Goal: Task Accomplishment & Management: Use online tool/utility

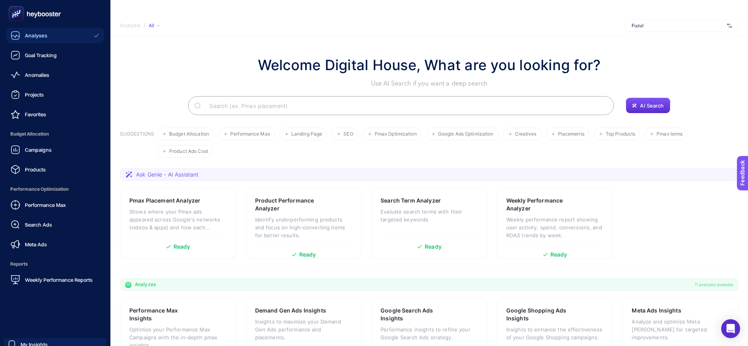
click at [20, 39] on div "Analyses" at bounding box center [29, 35] width 37 height 9
click at [36, 59] on div "Goal Tracking" at bounding box center [34, 54] width 46 height 9
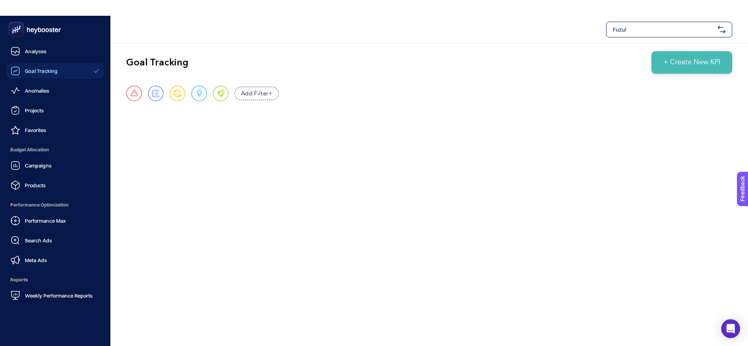
drag, startPoint x: 6, startPoint y: 38, endPoint x: 11, endPoint y: 32, distance: 8.1
click at [6, 37] on aside "Analyses Goal Tracking Anomalies Projects Favorites Budget Allocation Campaigns…" at bounding box center [55, 189] width 110 height 346
drag, startPoint x: 23, startPoint y: 25, endPoint x: 37, endPoint y: 19, distance: 15.2
click at [23, 25] on icon at bounding box center [34, 30] width 57 height 16
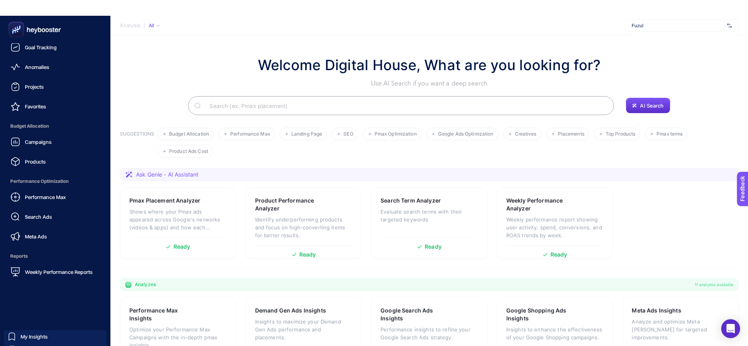
scroll to position [36, 0]
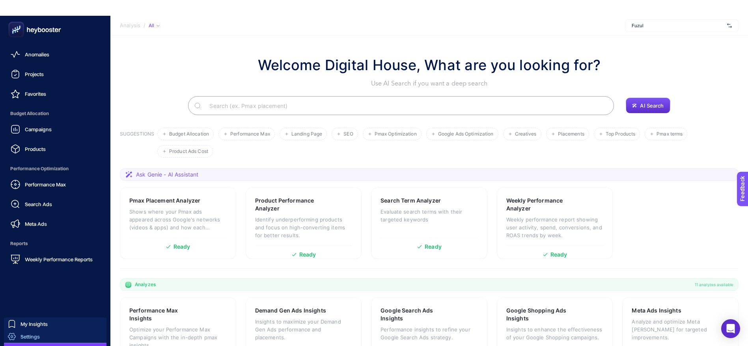
click at [39, 340] on span "Settings" at bounding box center [30, 337] width 19 height 6
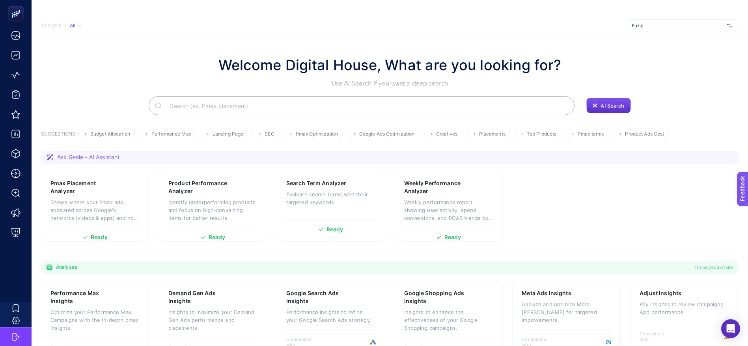
click at [639, 17] on section "Analysis / All Fuzul" at bounding box center [390, 26] width 717 height 20
click at [640, 27] on span "Fuzul" at bounding box center [678, 25] width 92 height 6
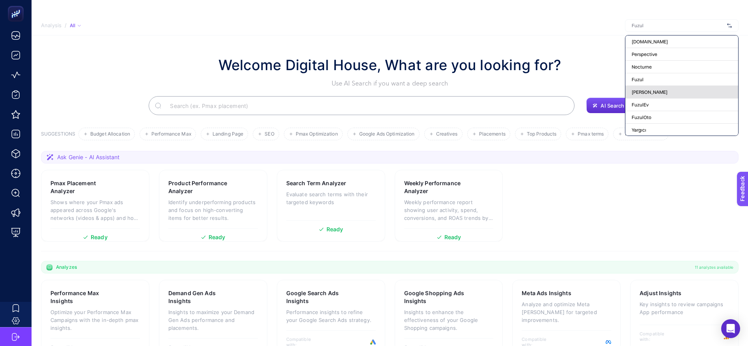
click at [655, 91] on span "[PERSON_NAME]" at bounding box center [650, 92] width 36 height 6
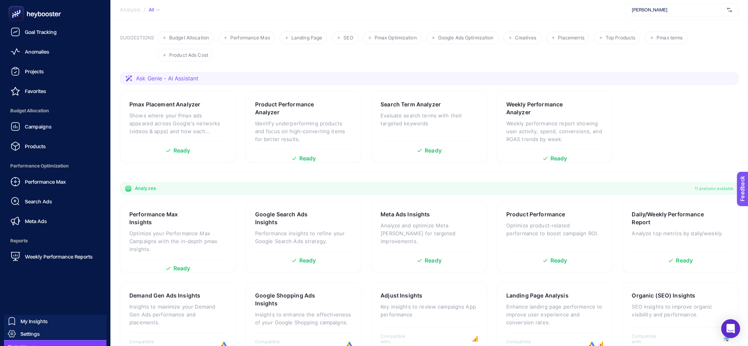
scroll to position [36, 0]
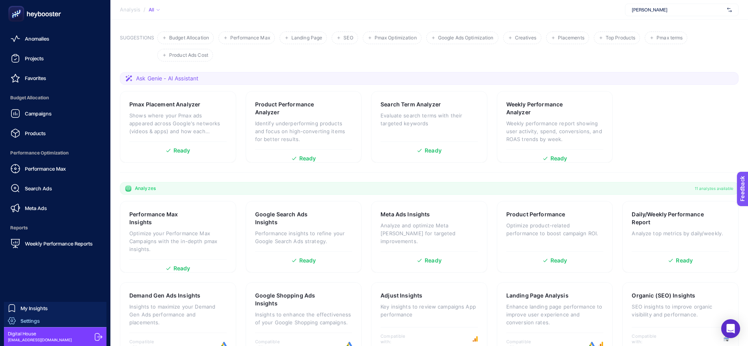
click at [30, 319] on span "Settings" at bounding box center [30, 321] width 19 height 6
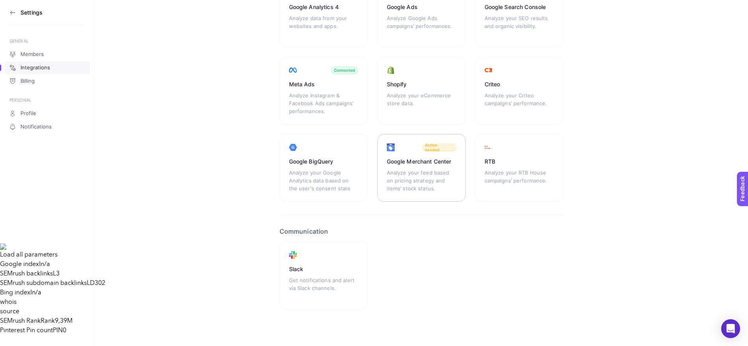
click at [415, 167] on div "Google Merchant Center Analyze your feed based on pricing strategy and items’ s…" at bounding box center [421, 168] width 88 height 68
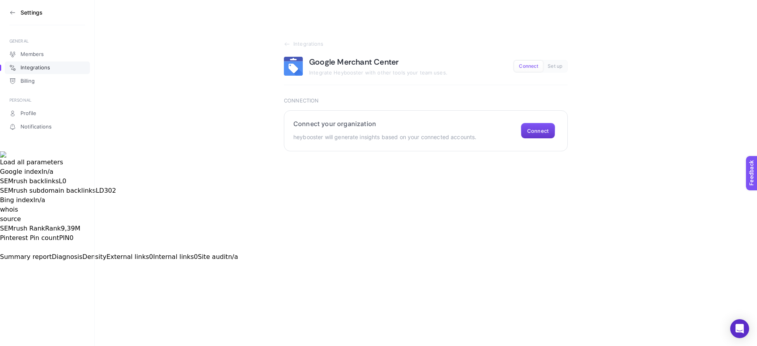
click at [541, 132] on button "Connect" at bounding box center [538, 131] width 34 height 16
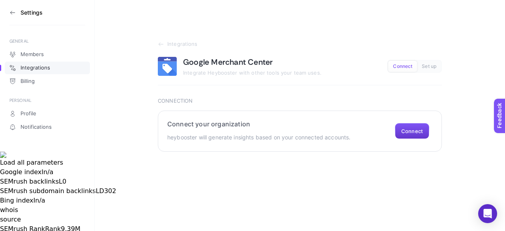
click at [410, 130] on button "Connect" at bounding box center [412, 131] width 34 height 16
click at [251, 137] on p "heybooster will generate insights based on your connected accounts." at bounding box center [258, 137] width 183 height 9
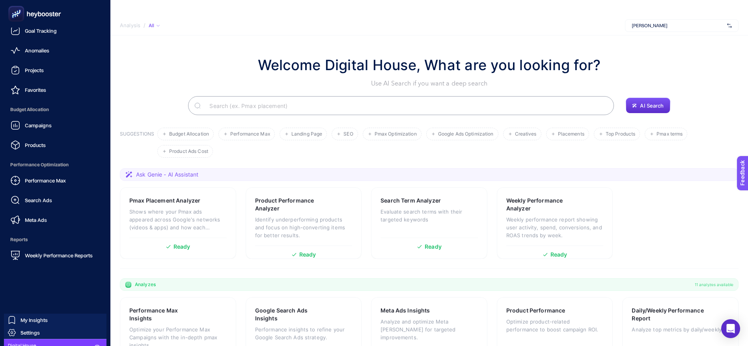
scroll to position [36, 0]
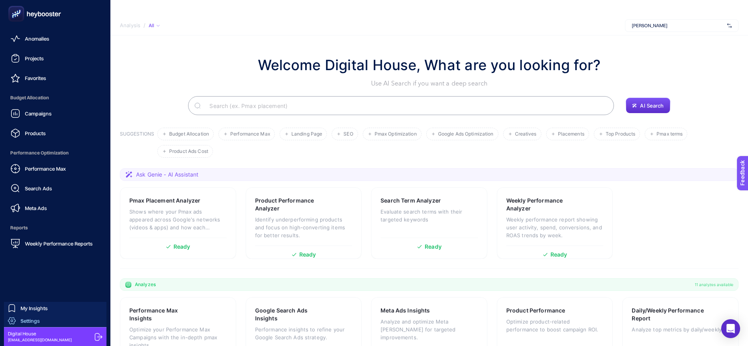
click at [34, 321] on span "Settings" at bounding box center [30, 321] width 19 height 6
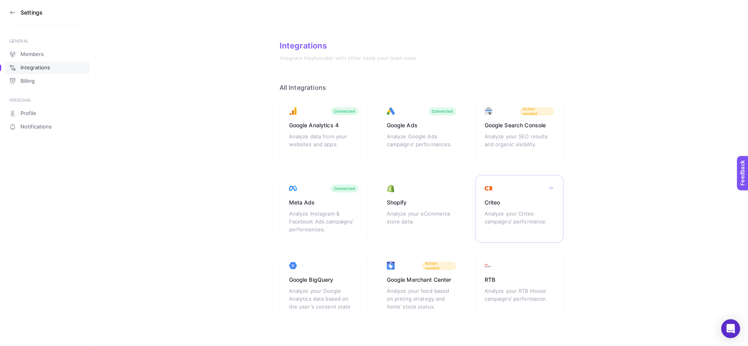
click at [512, 212] on div "Analyze your Criteo campaigns’ performance." at bounding box center [519, 222] width 69 height 24
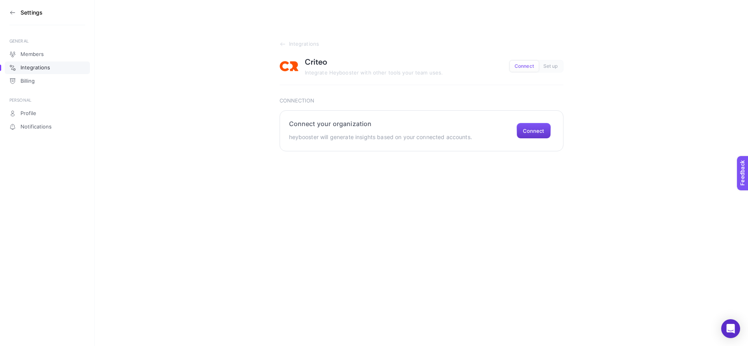
click at [542, 136] on button "Connect" at bounding box center [534, 131] width 34 height 16
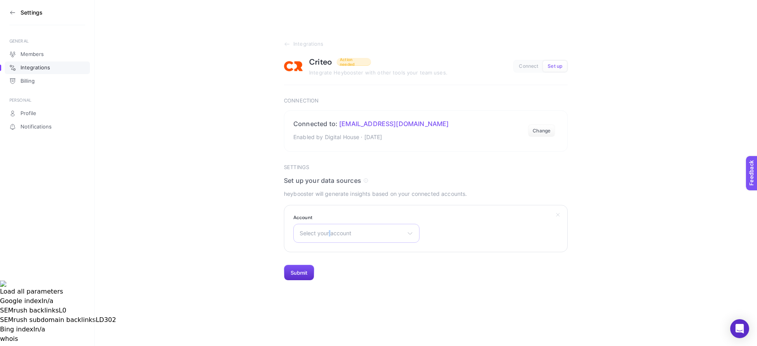
click at [330, 226] on div "Select your account Tommy Hilfiger TR" at bounding box center [356, 233] width 126 height 19
click at [342, 268] on span "Tommy Hilfiger TR" at bounding box center [326, 268] width 53 height 6
click at [306, 272] on button "Submit" at bounding box center [299, 273] width 30 height 16
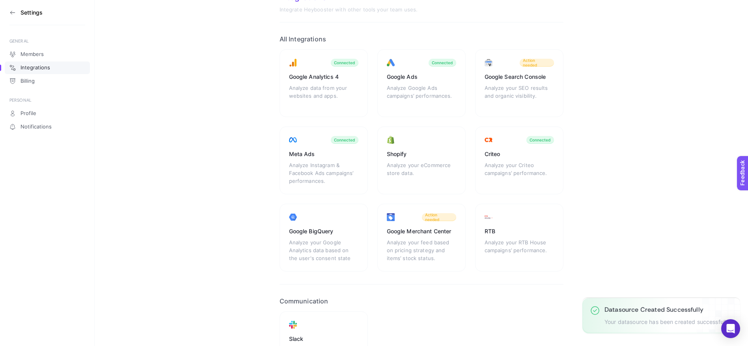
scroll to position [59, 0]
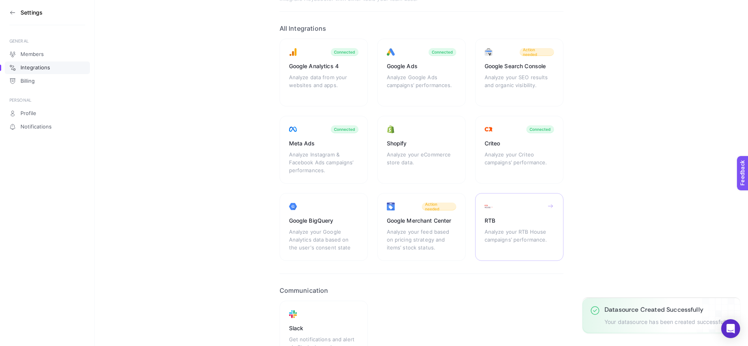
click at [510, 234] on div "Analyze your RTB House campaigns’ performance." at bounding box center [519, 240] width 69 height 24
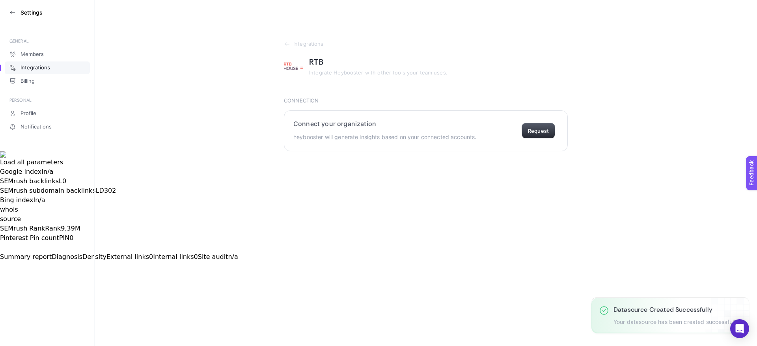
click at [533, 131] on button "Request" at bounding box center [539, 131] width 34 height 16
click at [545, 129] on button "Request" at bounding box center [539, 131] width 34 height 16
click at [536, 133] on button "Request" at bounding box center [539, 131] width 34 height 16
click at [544, 132] on button "Request" at bounding box center [539, 131] width 34 height 16
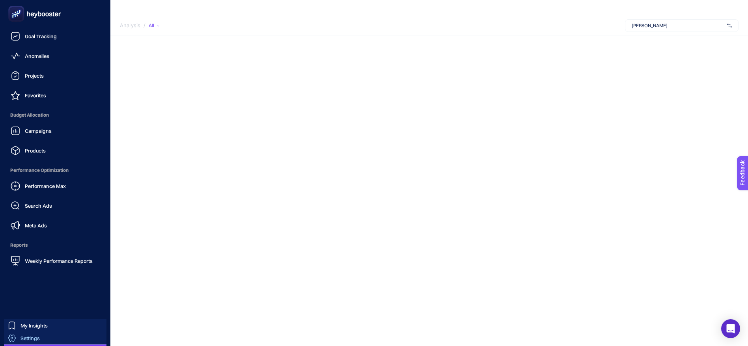
scroll to position [36, 0]
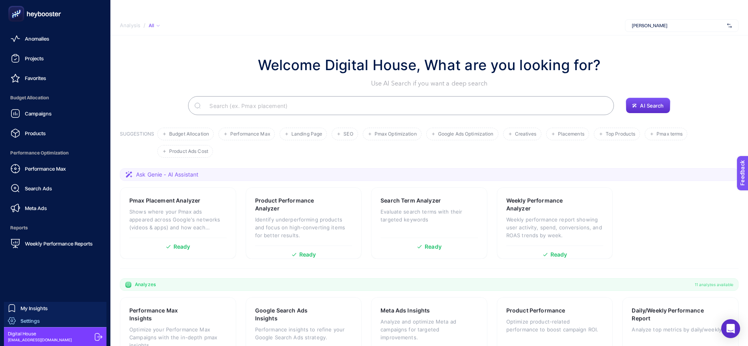
click at [33, 322] on span "Settings" at bounding box center [30, 321] width 19 height 6
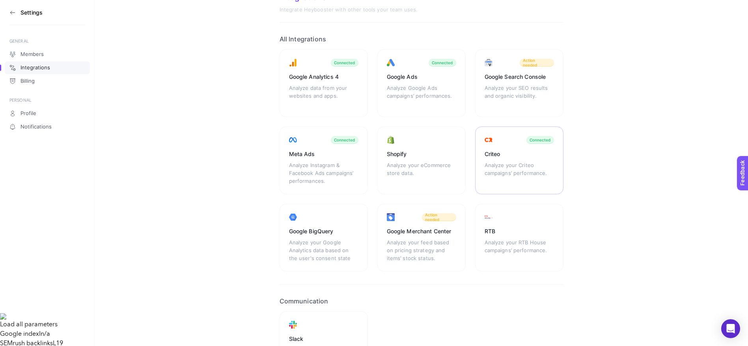
scroll to position [59, 0]
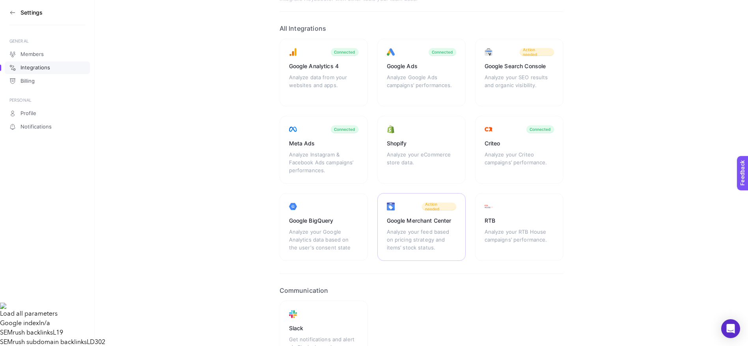
click at [431, 233] on div "Analyze your feed based on pricing strategy and items’ stock status." at bounding box center [421, 240] width 69 height 24
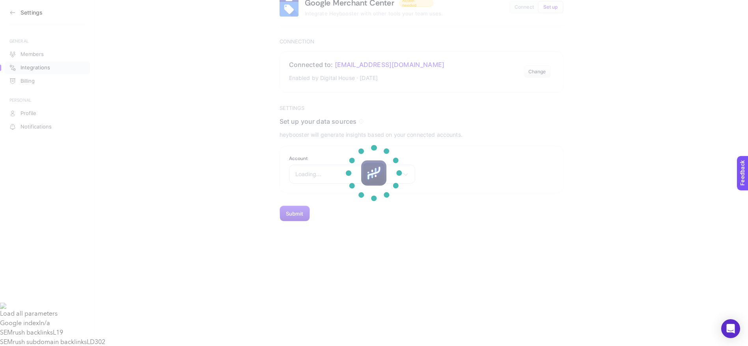
scroll to position [16, 0]
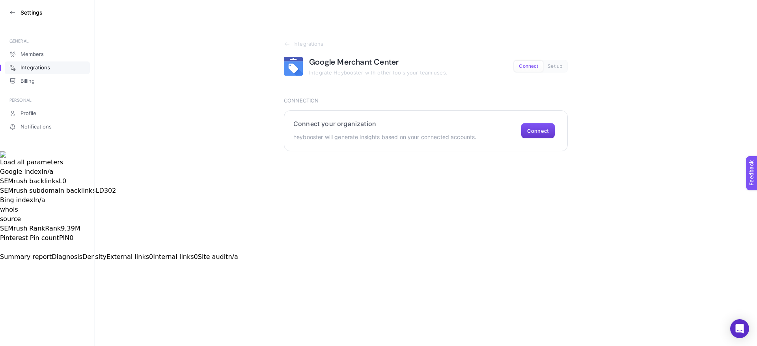
click at [532, 125] on button "Connect" at bounding box center [538, 131] width 34 height 16
click at [519, 64] on span "Connect" at bounding box center [528, 66] width 19 height 6
click at [531, 69] on button "Connect" at bounding box center [528, 66] width 29 height 11
